Goal: Check status: Check status

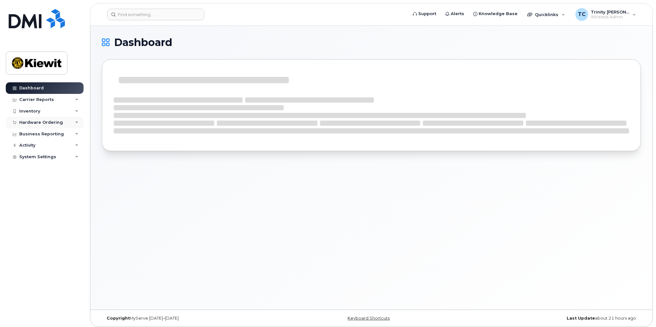
click at [59, 121] on div "Hardware Ordering" at bounding box center [41, 122] width 44 height 5
click at [44, 145] on link "Orders" at bounding box center [50, 146] width 67 height 12
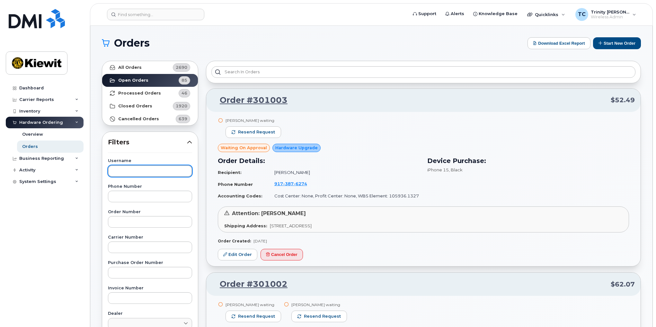
click at [143, 173] on input "text" at bounding box center [150, 171] width 84 height 12
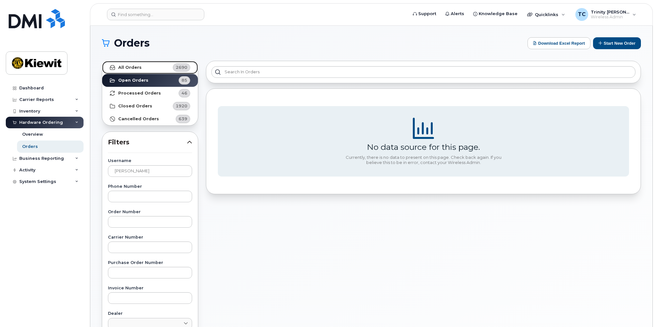
click at [168, 70] on link "All Orders 2690" at bounding box center [150, 67] width 96 height 13
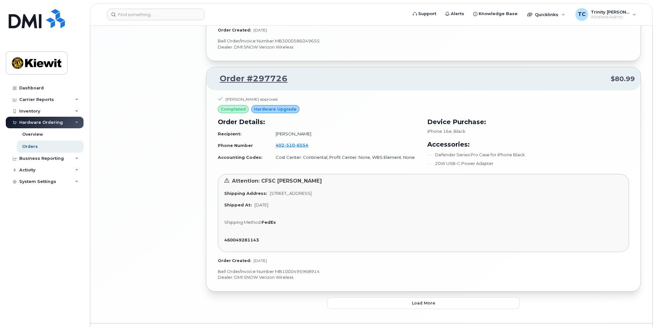
scroll to position [1680, 0]
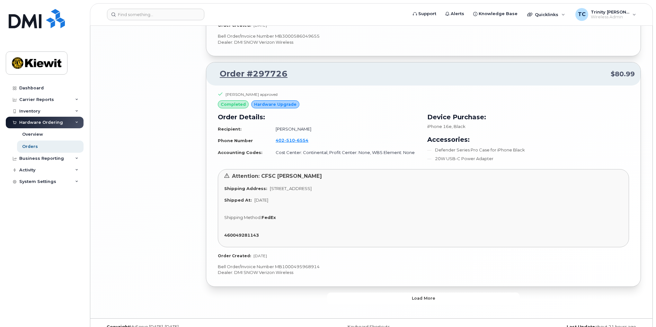
drag, startPoint x: 370, startPoint y: 287, endPoint x: 369, endPoint y: 283, distance: 3.4
click at [369, 292] on button "Load more" at bounding box center [423, 298] width 193 height 12
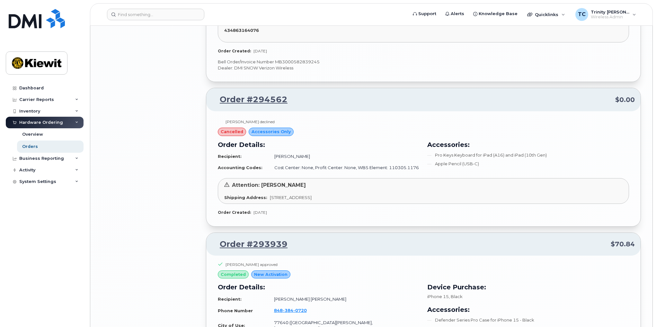
scroll to position [2515, 0]
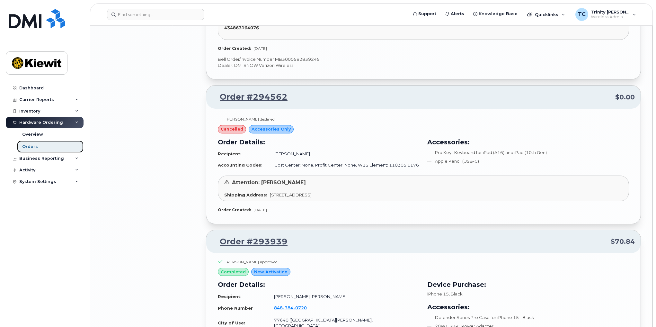
click at [31, 148] on div "Orders" at bounding box center [30, 147] width 16 height 6
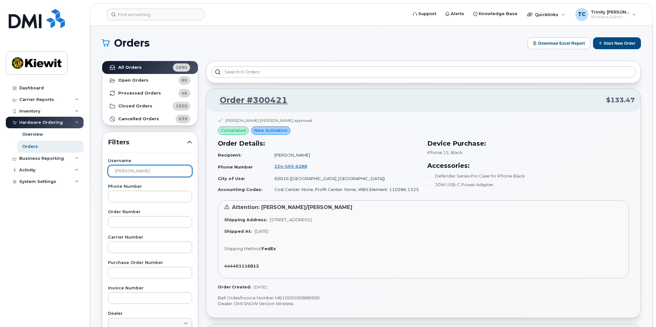
drag, startPoint x: 125, startPoint y: 170, endPoint x: 90, endPoint y: 171, distance: 35.4
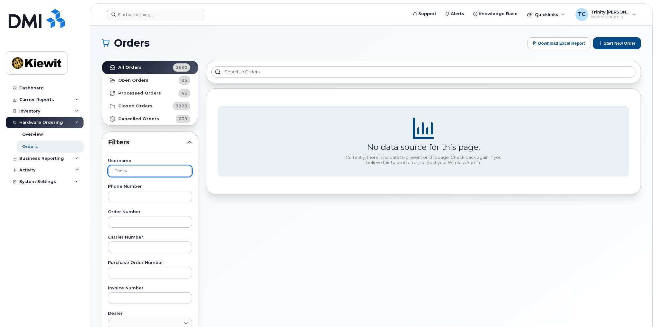
type input "trinity"
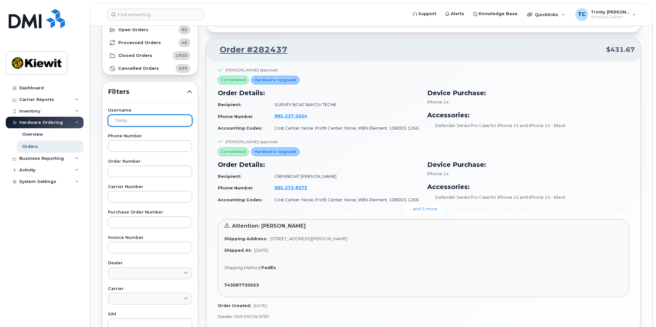
scroll to position [49, 0]
